Goal: Task Accomplishment & Management: Use online tool/utility

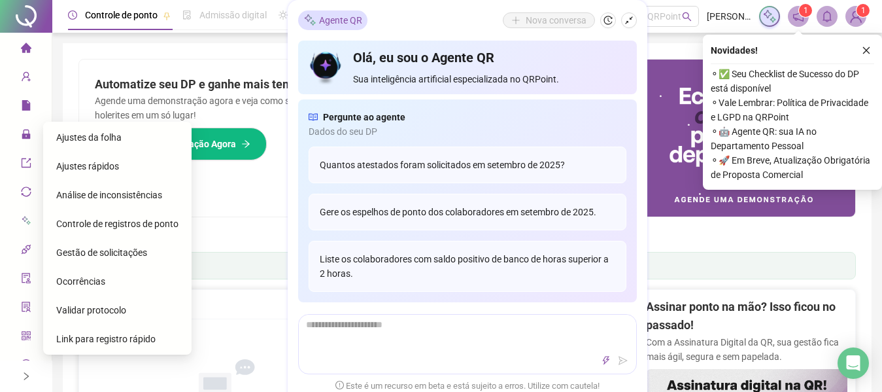
click at [109, 250] on span "Gestão de solicitações" at bounding box center [101, 252] width 91 height 10
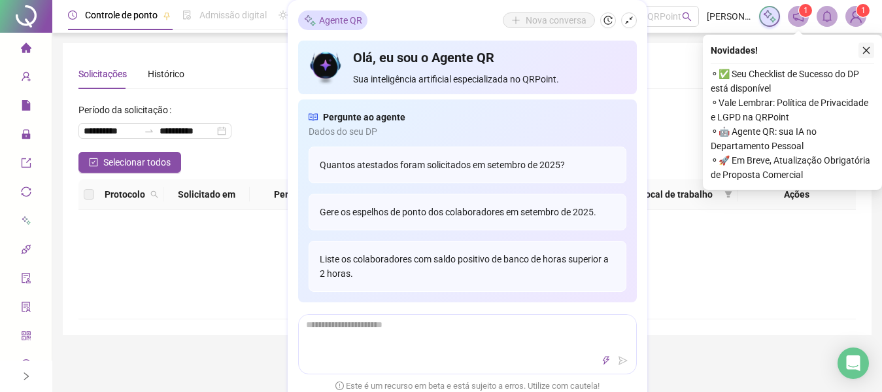
click at [863, 54] on icon "close" at bounding box center [866, 50] width 9 height 9
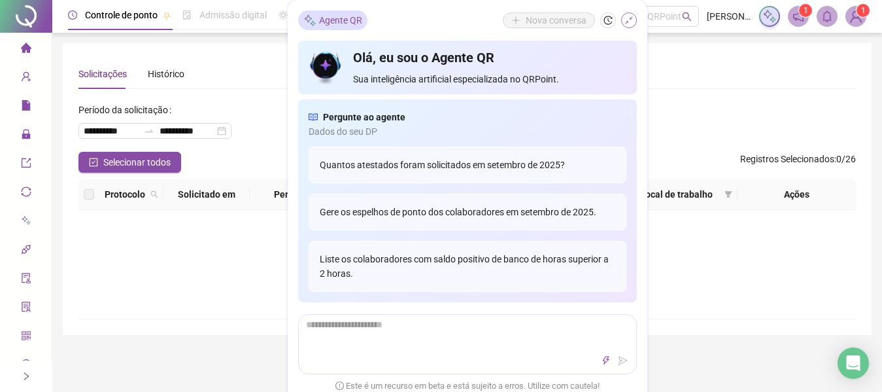
click at [626, 19] on icon "shrink" at bounding box center [628, 20] width 9 height 9
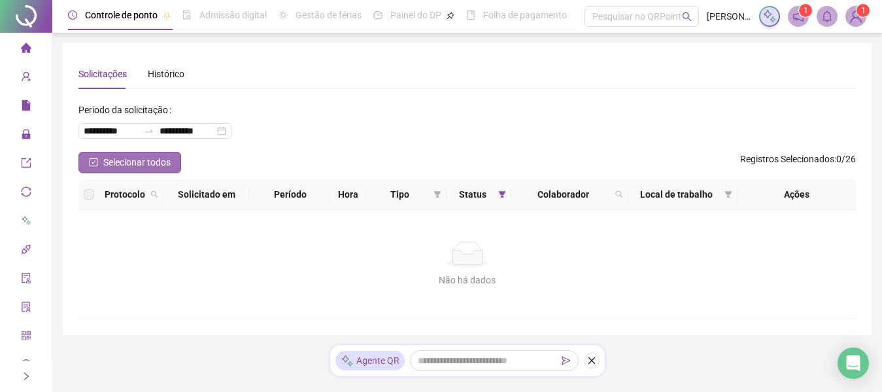
click at [142, 163] on span "Selecionar todos" at bounding box center [136, 162] width 67 height 14
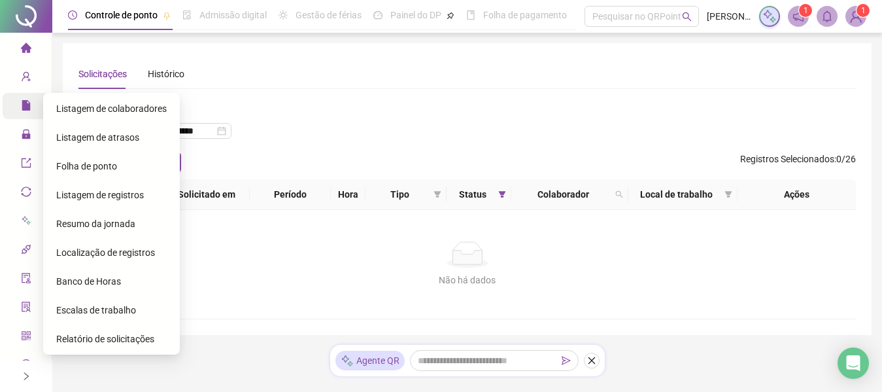
click at [22, 103] on icon "file" at bounding box center [26, 105] width 8 height 10
click at [91, 109] on span "Listagem de colaboradores" at bounding box center [111, 108] width 110 height 10
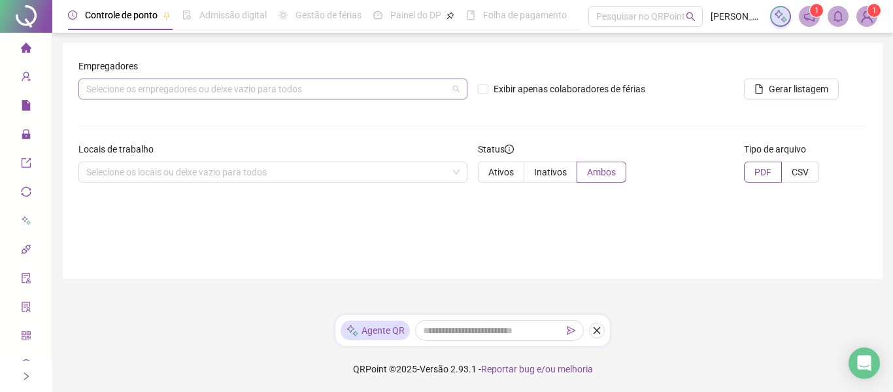
click at [233, 84] on div "Selecione os empregadores ou deixe vazio para todos" at bounding box center [272, 88] width 389 height 21
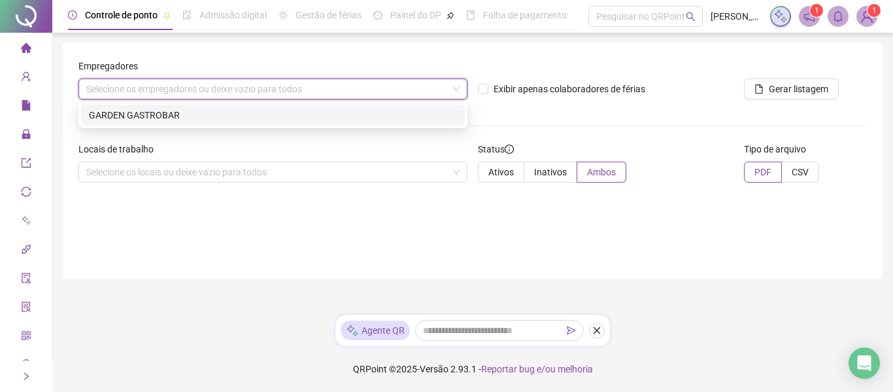
click at [327, 284] on main "Empregadores Selecione os empregadores ou deixe vazio para todos Exibir apenas …" at bounding box center [473, 173] width 820 height 261
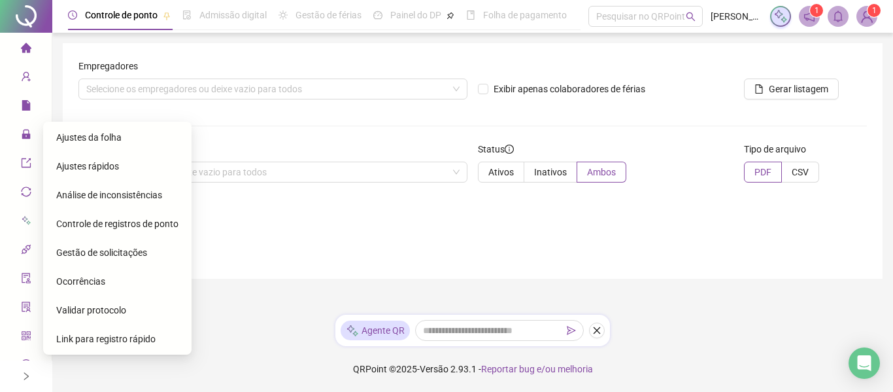
click at [82, 139] on span "Ajustes da folha" at bounding box center [88, 137] width 65 height 10
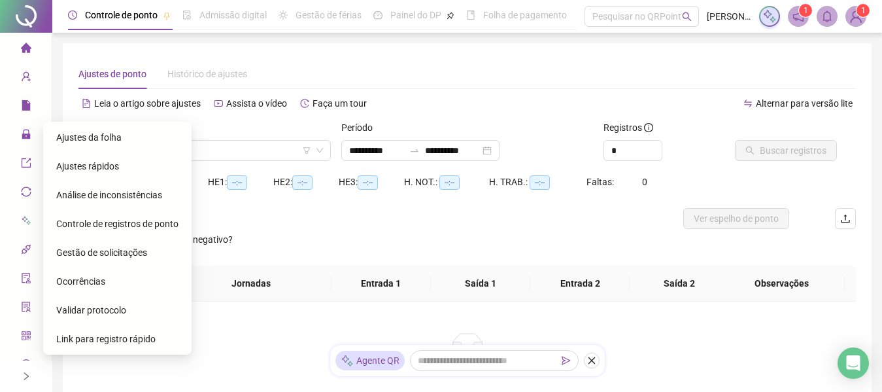
type input "**********"
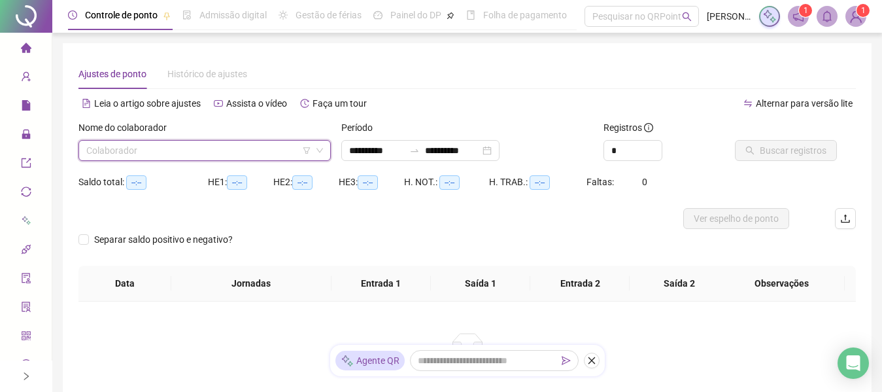
click at [124, 152] on input "search" at bounding box center [198, 151] width 225 height 20
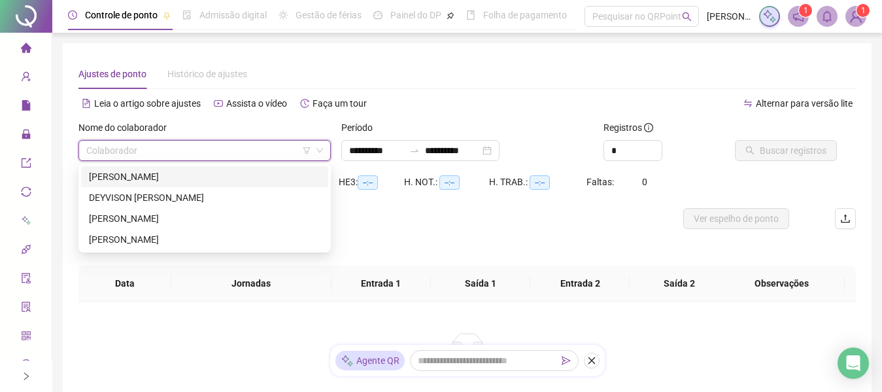
click at [124, 178] on div "ANDESON SANTANA PEREIRA" at bounding box center [204, 176] width 231 height 14
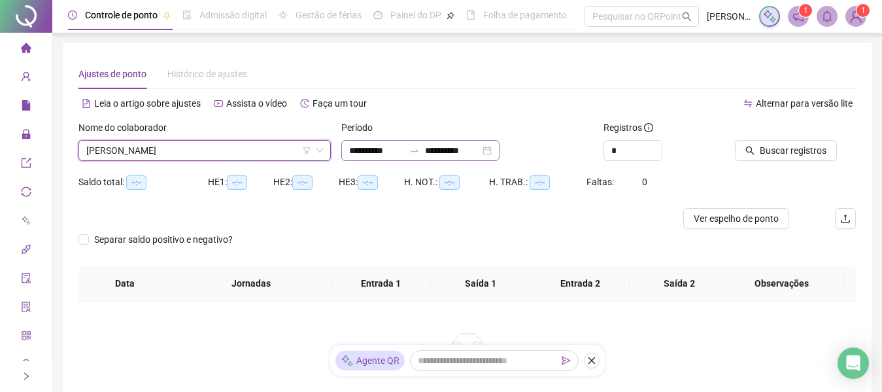
click at [499, 148] on div "**********" at bounding box center [420, 150] width 158 height 21
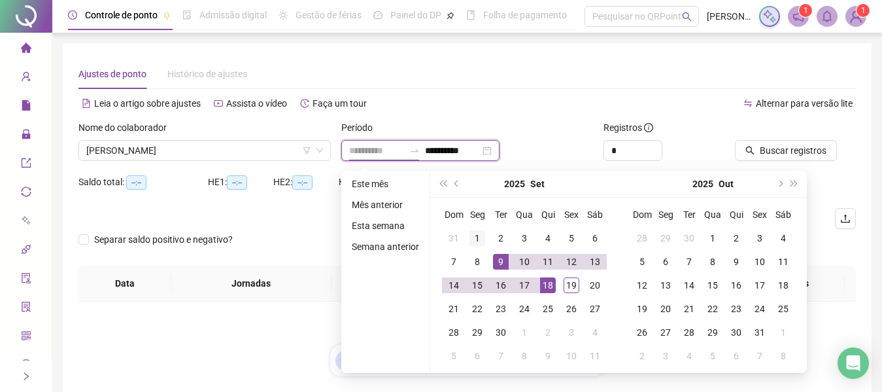
type input "**********"
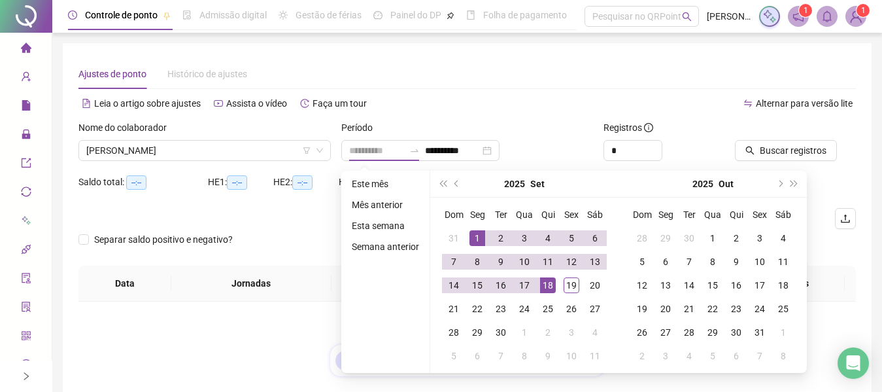
click at [471, 235] on div "1" at bounding box center [477, 238] width 16 height 16
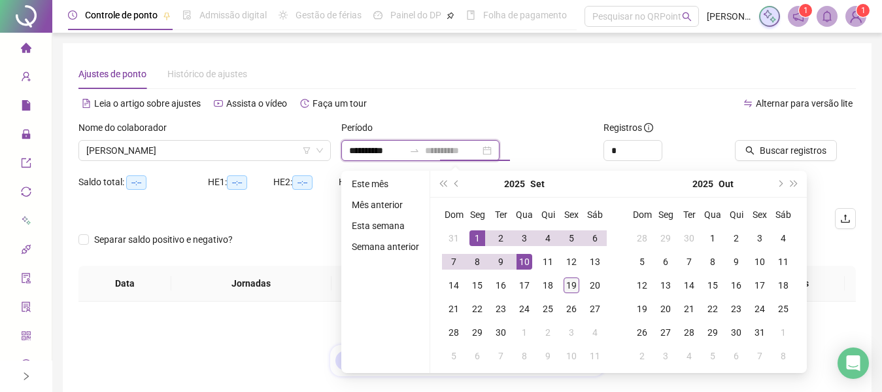
type input "**********"
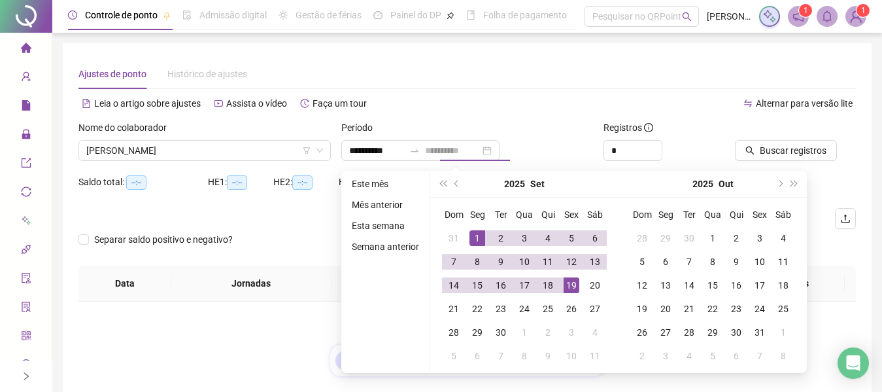
click at [571, 289] on div "19" at bounding box center [571, 285] width 16 height 16
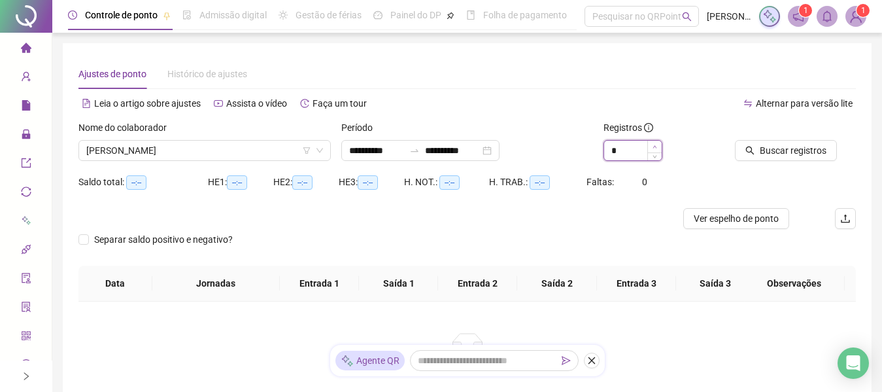
click at [656, 148] on icon "up" at bounding box center [654, 146] width 5 height 5
type input "*"
click at [656, 155] on icon "down" at bounding box center [654, 154] width 5 height 5
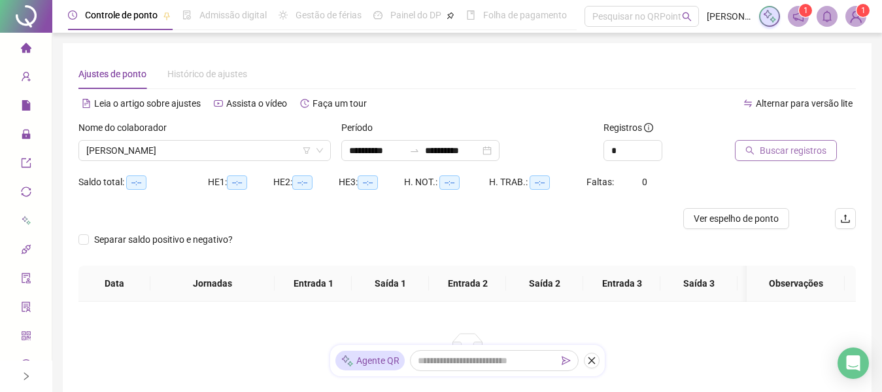
click at [785, 150] on span "Buscar registros" at bounding box center [793, 150] width 67 height 14
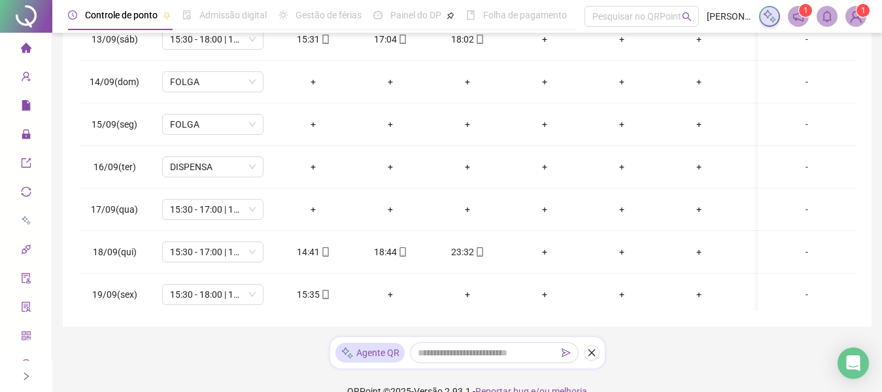
scroll to position [539, 0]
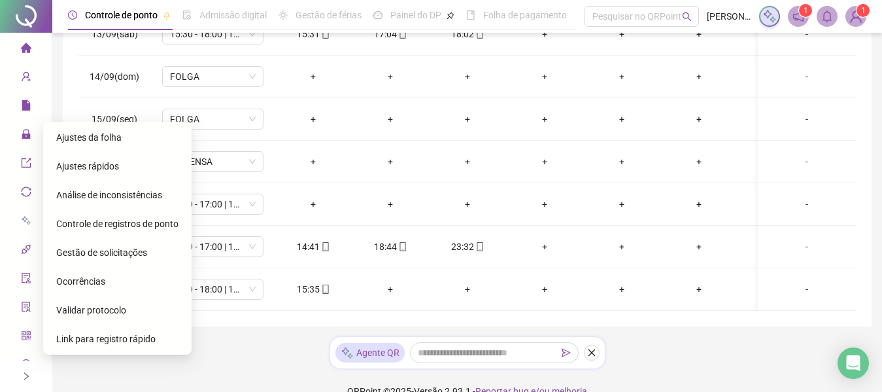
click at [108, 260] on div "Gestão de solicitações" at bounding box center [117, 252] width 122 height 26
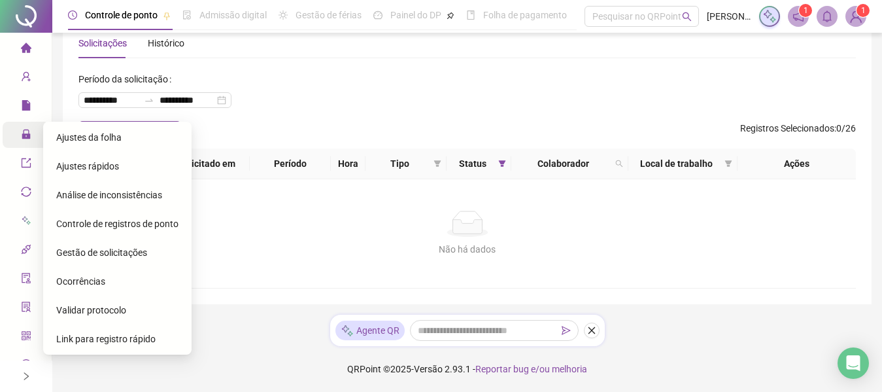
click at [21, 126] on span "lock" at bounding box center [26, 136] width 10 height 26
click at [95, 144] on div "Ajustes da folha" at bounding box center [117, 137] width 122 height 26
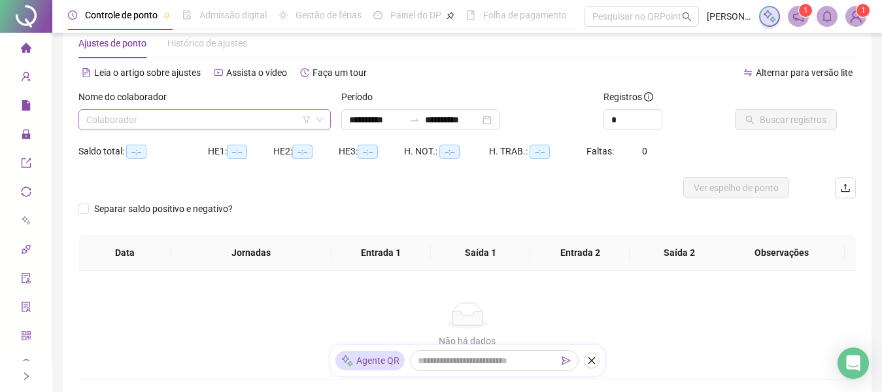
type input "**********"
click at [204, 119] on input "search" at bounding box center [198, 120] width 225 height 20
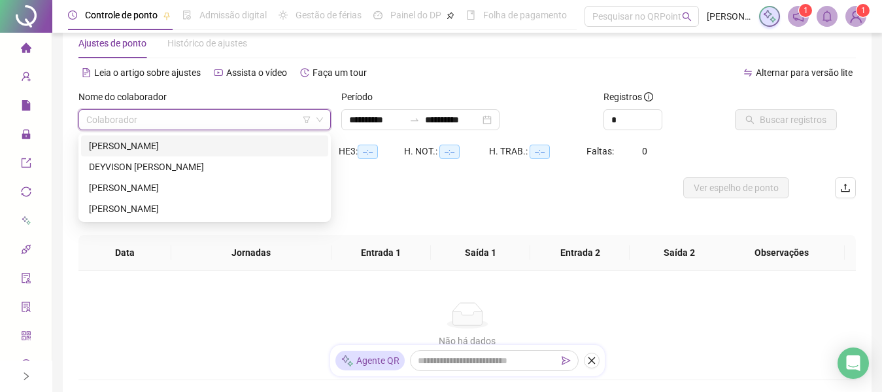
click at [186, 141] on div "ANDESON SANTANA PEREIRA" at bounding box center [204, 146] width 231 height 14
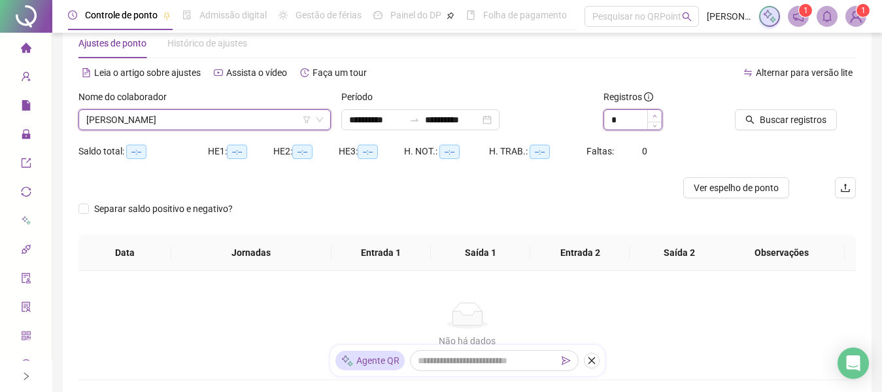
click at [658, 114] on span "Increase Value" at bounding box center [654, 116] width 14 height 12
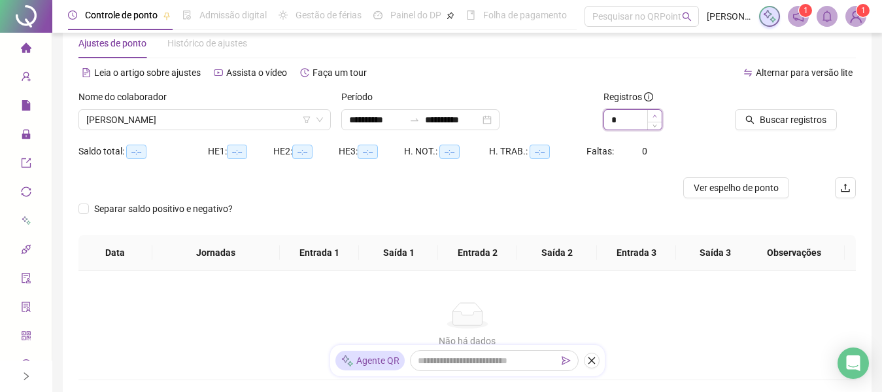
type input "*"
click at [658, 114] on span "Increase Value" at bounding box center [654, 116] width 14 height 12
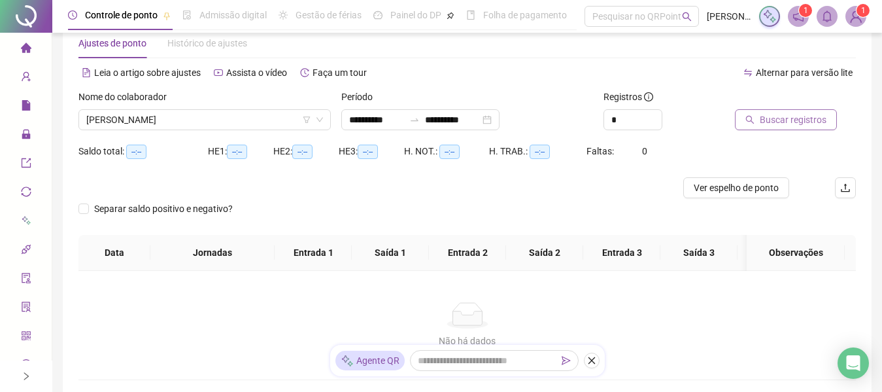
click at [805, 124] on span "Buscar registros" at bounding box center [793, 119] width 67 height 14
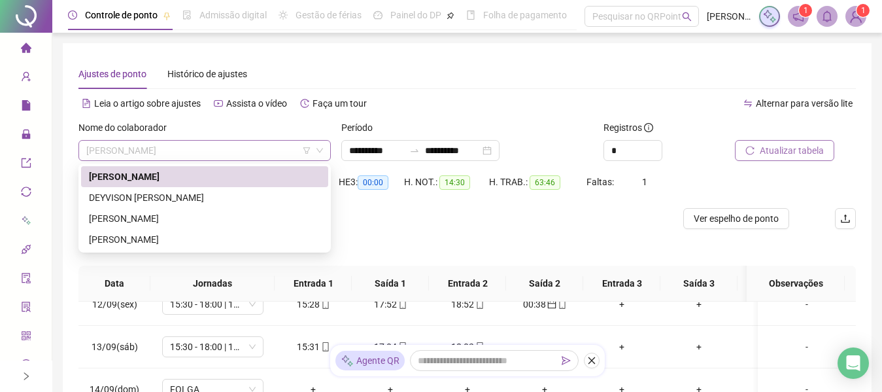
click at [240, 156] on span "ANDESON SANTANA PEREIRA" at bounding box center [204, 151] width 237 height 20
click at [202, 196] on div "DEYVISON CARLOS FRANCA DA SILVA" at bounding box center [204, 197] width 231 height 14
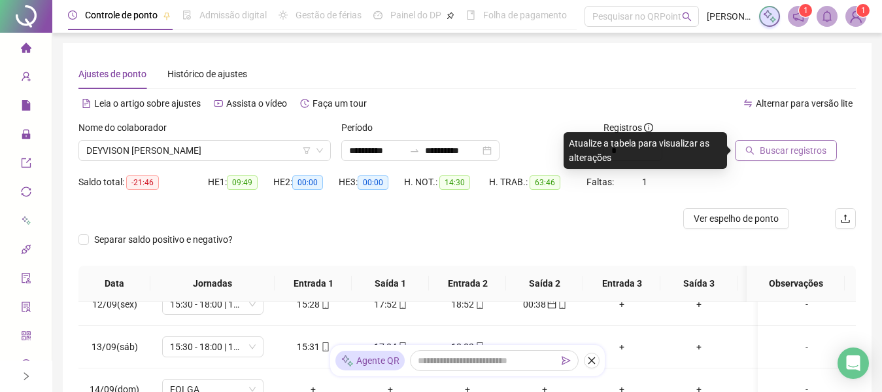
click at [777, 148] on span "Buscar registros" at bounding box center [793, 150] width 67 height 14
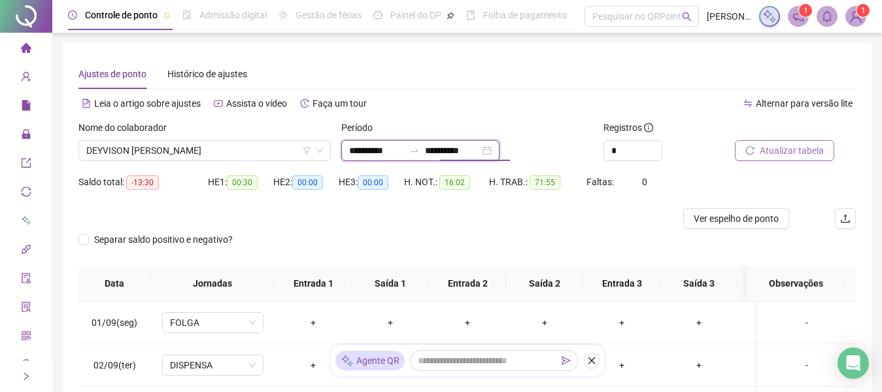
click at [480, 152] on input "**********" at bounding box center [452, 150] width 55 height 14
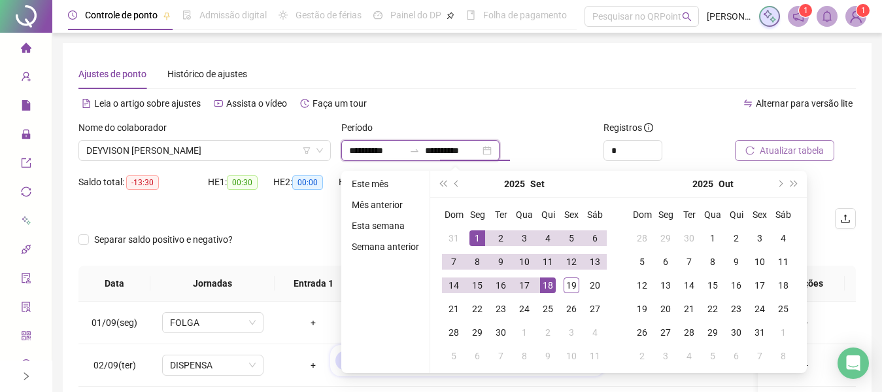
type input "**********"
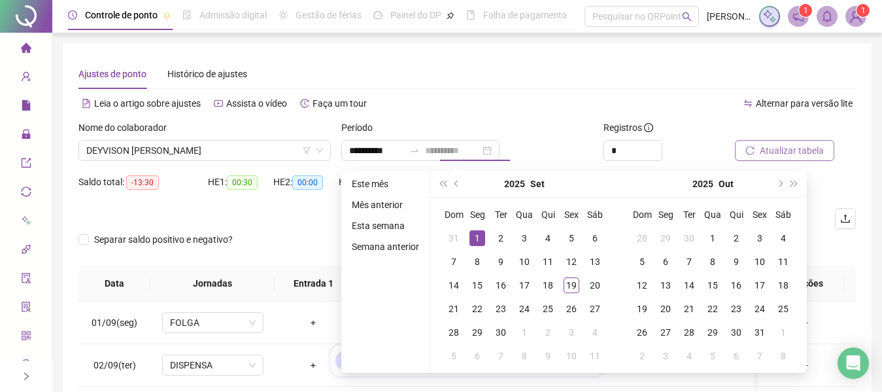
click at [476, 239] on div "1" at bounding box center [477, 238] width 16 height 16
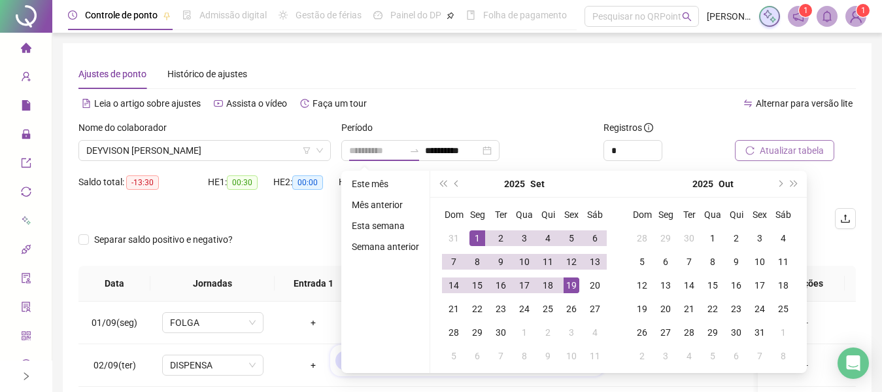
click at [573, 290] on div "19" at bounding box center [571, 285] width 16 height 16
type input "**********"
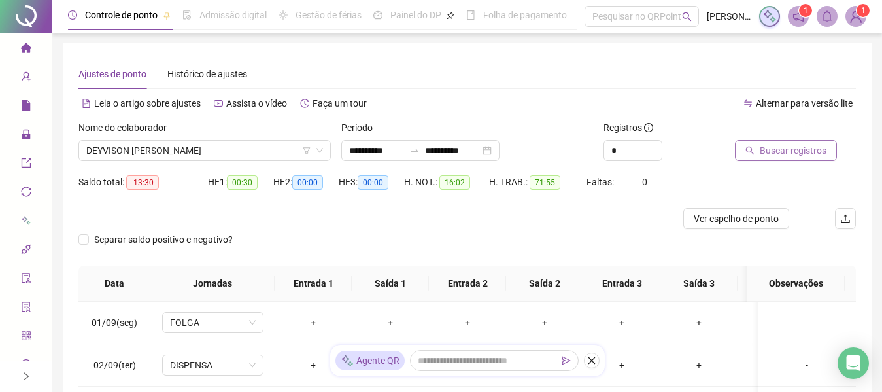
click at [783, 148] on span "Buscar registros" at bounding box center [793, 150] width 67 height 14
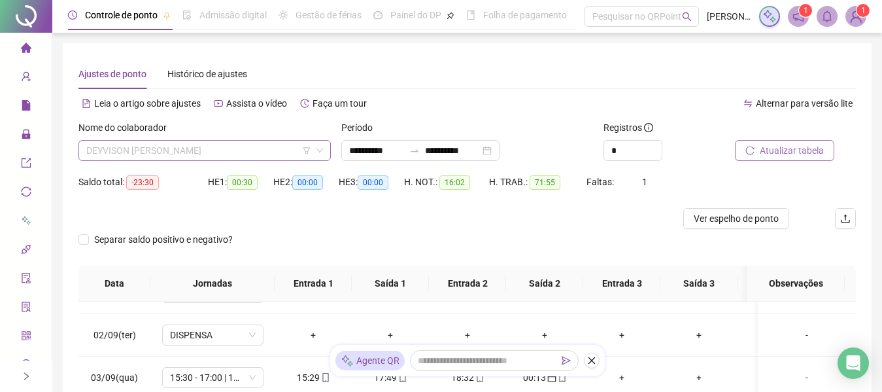
click at [255, 146] on span "DEYVISON CARLOS FRANCA DA SILVA" at bounding box center [204, 151] width 237 height 20
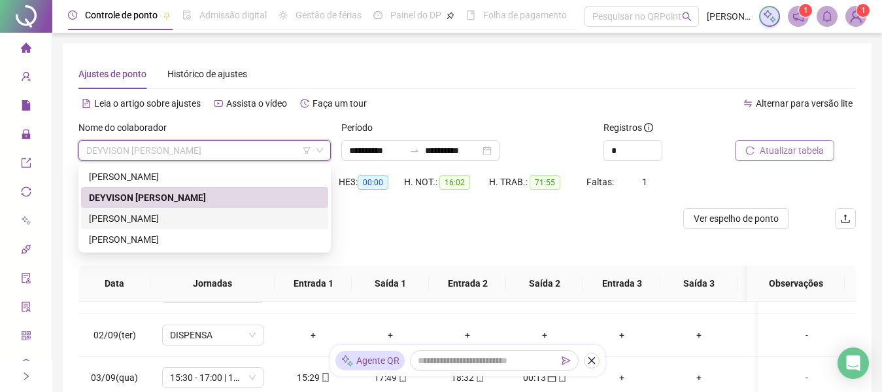
click at [216, 216] on div "JONNATHAN KLEITON HERMINIO DA SILVA" at bounding box center [204, 218] width 231 height 14
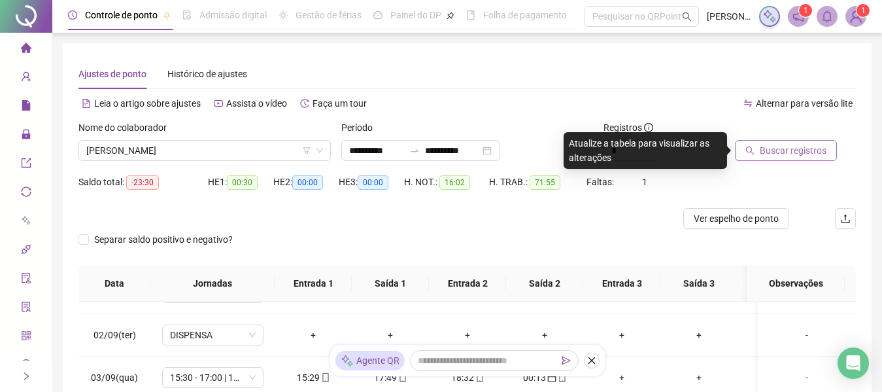
click at [786, 144] on span "Buscar registros" at bounding box center [793, 150] width 67 height 14
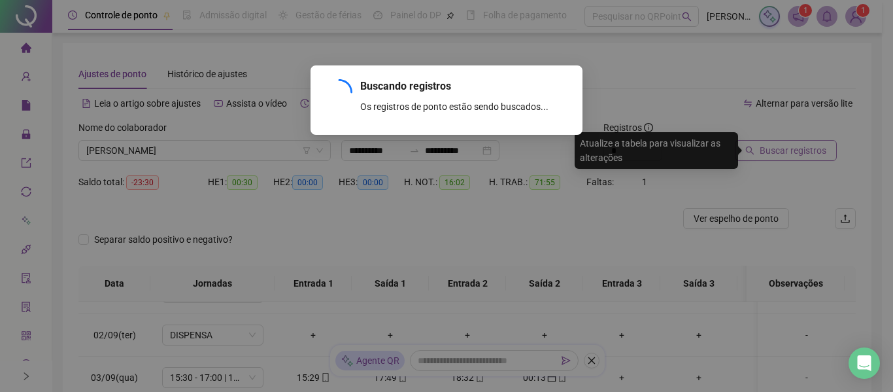
click at [786, 144] on div "Buscando registros Os registros de ponto estão sendo buscados... OK" at bounding box center [446, 196] width 893 height 392
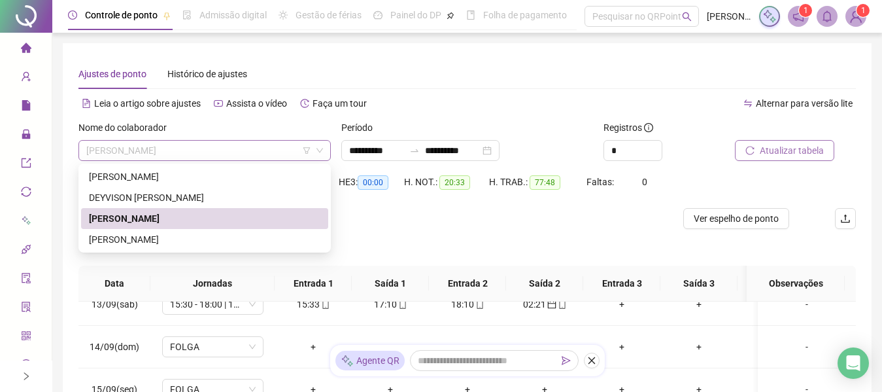
click at [271, 152] on span "JONNATHAN KLEITON HERMINIO DA SILVA" at bounding box center [204, 151] width 237 height 20
click at [228, 238] on div "RONALDO XAVIER DE LIRA JUNIOR" at bounding box center [204, 239] width 231 height 14
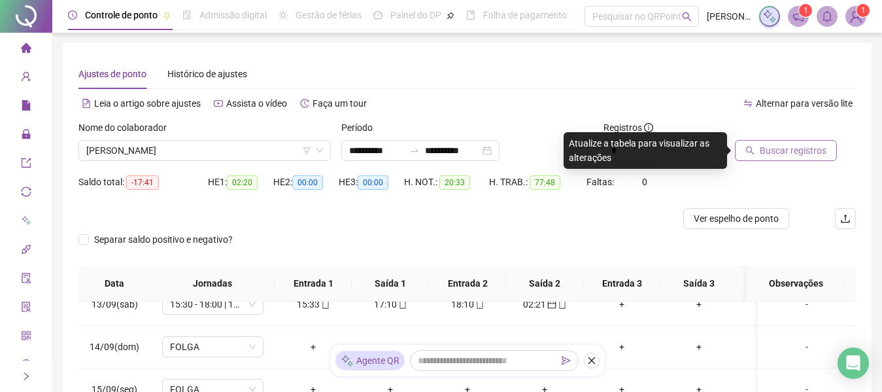
click at [788, 152] on span "Buscar registros" at bounding box center [793, 150] width 67 height 14
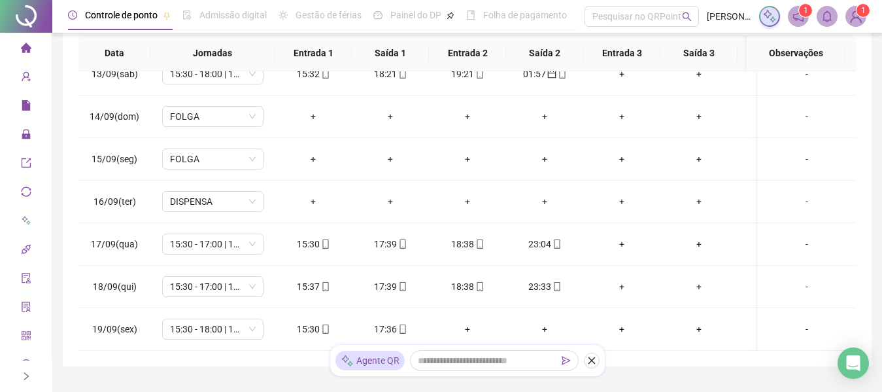
scroll to position [539, 0]
